Goal: Download file/media

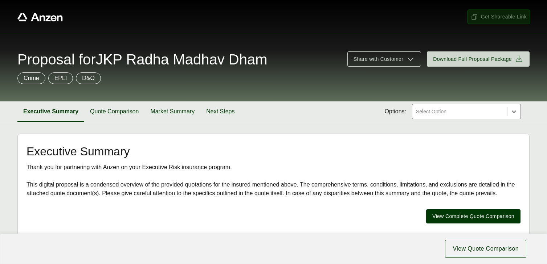
click at [497, 17] on span "Get Shareable Link" at bounding box center [498, 17] width 56 height 8
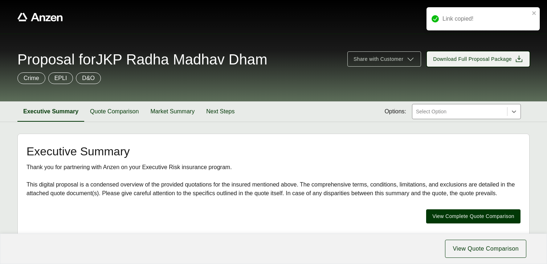
click at [477, 58] on span "Download Full Proposal Package" at bounding box center [472, 59] width 79 height 8
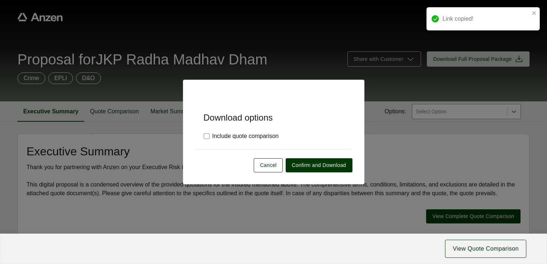
click at [202, 135] on div "Include quote comparison" at bounding box center [273, 136] width 157 height 26
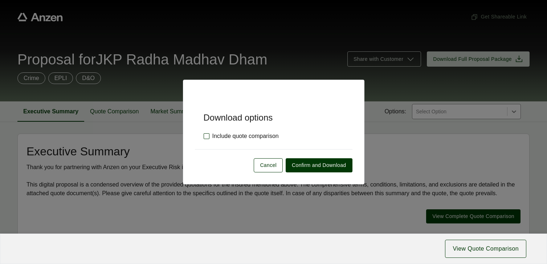
click at [206, 139] on label "Include quote comparison" at bounding box center [240, 136] width 75 height 9
click at [312, 167] on span "Confirm and Download" at bounding box center [319, 166] width 54 height 8
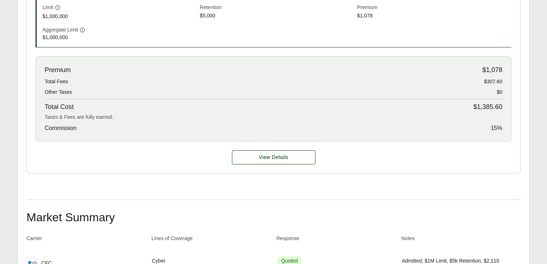
scroll to position [265, 0]
